Goal: Communication & Community: Share content

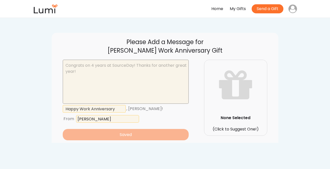
click at [85, 78] on textarea at bounding box center [126, 82] width 126 height 44
drag, startPoint x: 135, startPoint y: 72, endPoint x: 136, endPoint y: 66, distance: 6.2
click at [136, 66] on textarea at bounding box center [126, 82] width 126 height 44
click at [138, 66] on textarea at bounding box center [126, 82] width 126 height 44
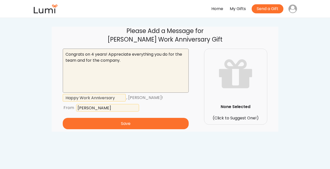
scroll to position [9, 0]
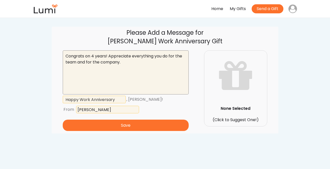
type textarea "Congrats on 4 years! Appreciate everything you do for the team and for the comp…"
drag, startPoint x: 118, startPoint y: 100, endPoint x: 81, endPoint y: 97, distance: 36.9
click at [81, 97] on input "input" at bounding box center [94, 100] width 63 height 8
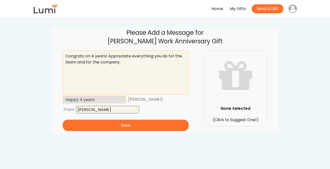
type input "Happy 4 years"
click at [92, 109] on input "input" at bounding box center [107, 110] width 63 height 8
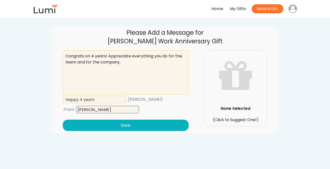
type input "[PERSON_NAME]"
click at [108, 124] on button "Save" at bounding box center [126, 125] width 126 height 11
